Goal: Task Accomplishment & Management: Complete application form

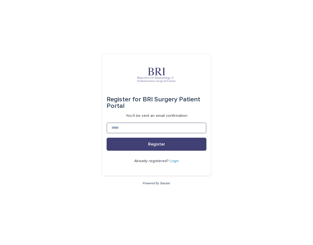
click at [141, 130] on input at bounding box center [156, 127] width 100 height 11
type input "**********"
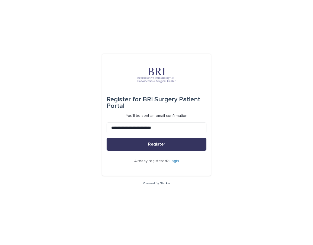
click at [151, 144] on span "Register" at bounding box center [156, 144] width 17 height 4
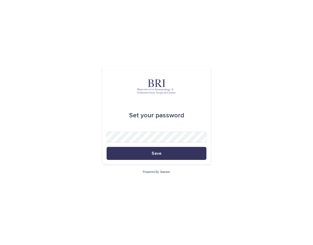
click at [161, 154] on button "Save" at bounding box center [156, 153] width 100 height 13
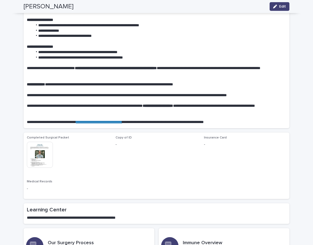
scroll to position [236, 0]
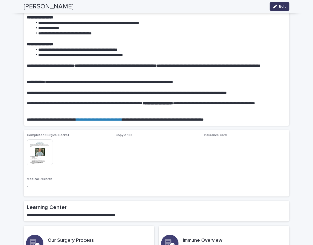
click at [277, 8] on icon "button" at bounding box center [275, 7] width 4 height 4
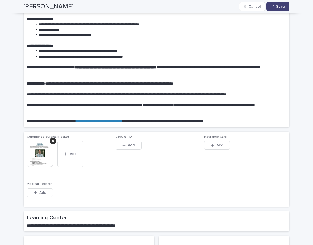
scroll to position [238, 0]
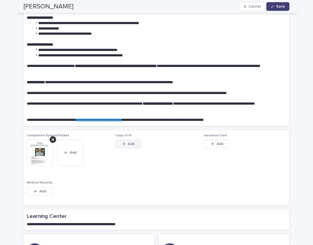
click at [130, 144] on span "Add" at bounding box center [131, 144] width 7 height 4
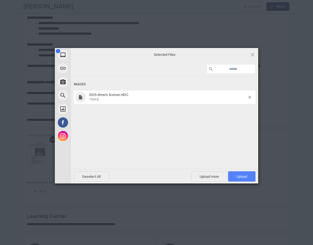
click at [241, 173] on span "Upload 1" at bounding box center [241, 176] width 27 height 10
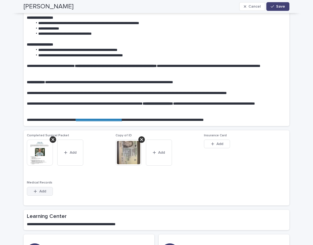
click at [41, 191] on span "Add" at bounding box center [42, 191] width 7 height 4
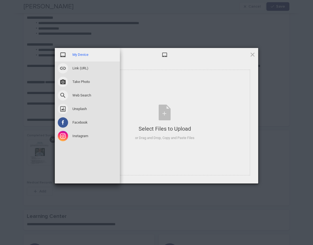
click at [80, 54] on span "My Device" at bounding box center [80, 54] width 16 height 5
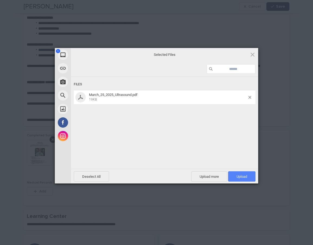
click at [240, 176] on span "Upload 1" at bounding box center [241, 176] width 11 height 4
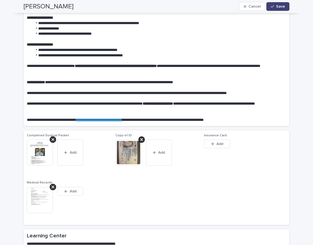
scroll to position [247, 0]
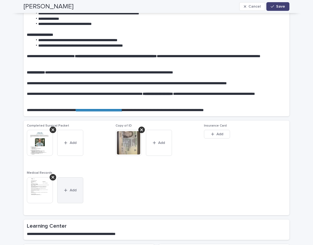
click at [66, 189] on icon "button" at bounding box center [65, 190] width 3 height 3
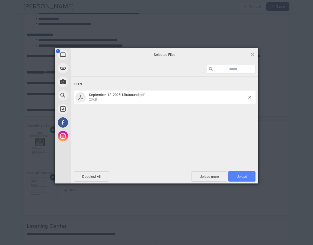
click at [241, 178] on span "Upload 1" at bounding box center [241, 176] width 11 height 4
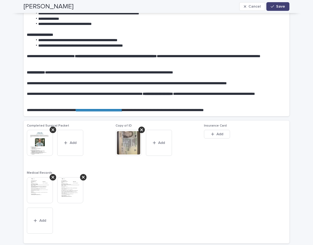
scroll to position [261, 0]
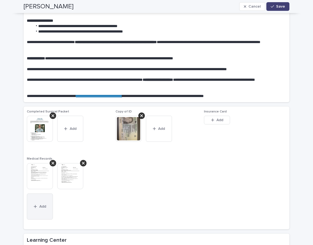
click at [38, 207] on div "button" at bounding box center [36, 207] width 5 height 4
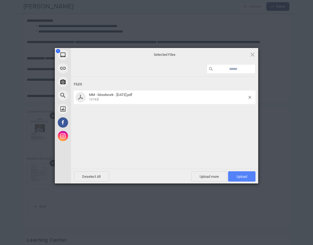
click at [240, 174] on span "Upload 1" at bounding box center [241, 176] width 11 height 4
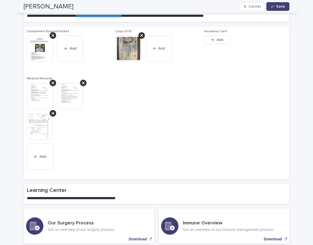
scroll to position [387, 0]
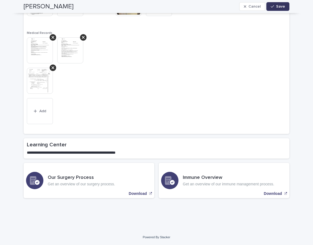
click at [275, 8] on div "button" at bounding box center [272, 7] width 5 height 4
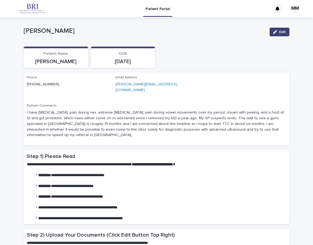
scroll to position [0, 0]
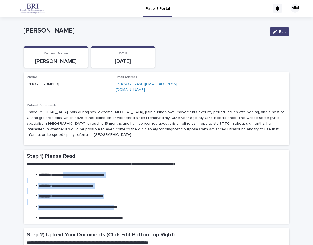
drag, startPoint x: 71, startPoint y: 163, endPoint x: 133, endPoint y: 199, distance: 71.4
click at [133, 198] on div "**********" at bounding box center [156, 190] width 259 height 59
click at [133, 210] on p at bounding box center [156, 212] width 259 height 5
drag, startPoint x: 76, startPoint y: 184, endPoint x: 143, endPoint y: 201, distance: 68.8
click at [143, 201] on div "**********" at bounding box center [156, 190] width 259 height 59
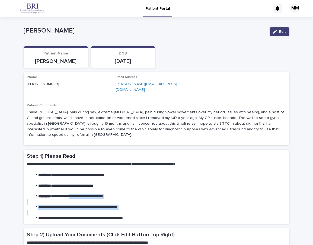
click at [143, 210] on p at bounding box center [156, 212] width 259 height 5
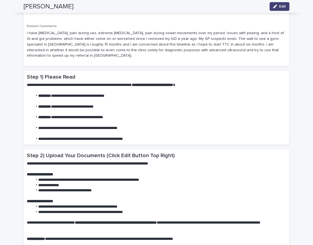
scroll to position [0, 0]
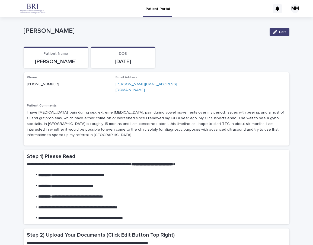
click at [295, 10] on div "MM" at bounding box center [294, 8] width 9 height 9
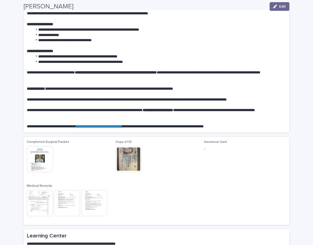
scroll to position [287, 0]
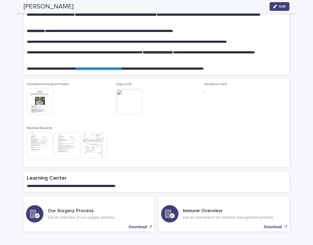
click at [41, 88] on img at bounding box center [40, 101] width 26 height 26
